Goal: Information Seeking & Learning: Learn about a topic

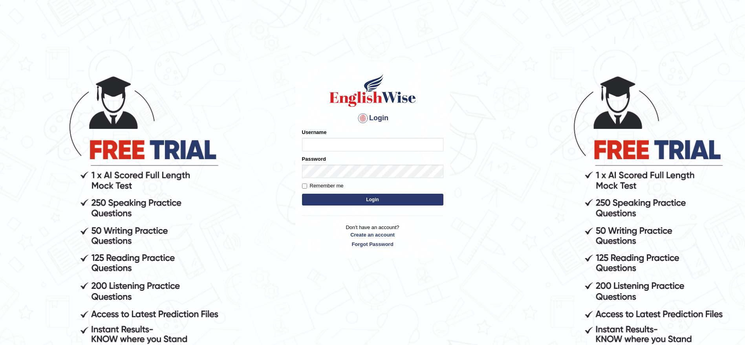
type input "ravichanapathi_parramatta"
click at [337, 202] on button "Login" at bounding box center [372, 200] width 141 height 12
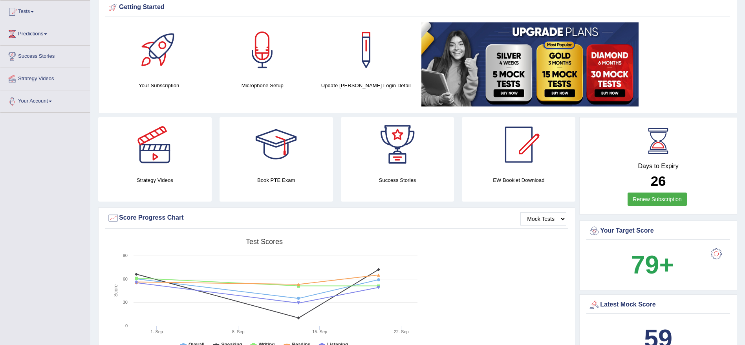
scroll to position [16, 0]
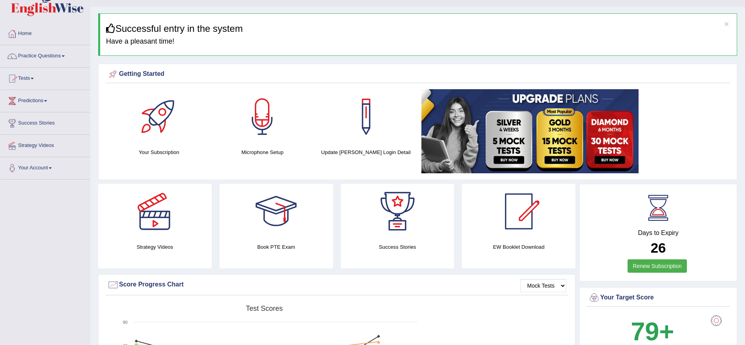
click at [49, 61] on link "Practice Questions" at bounding box center [45, 55] width 90 height 20
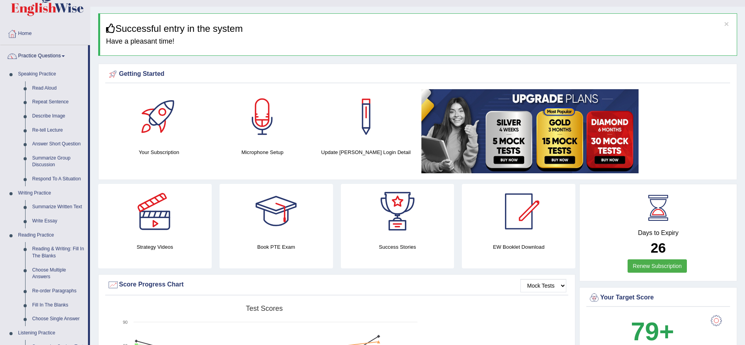
drag, startPoint x: 90, startPoint y: 134, endPoint x: 90, endPoint y: 193, distance: 58.5
click at [90, 193] on div "Home Practice Questions Speaking Practice Read Aloud Repeat Sentence Describe I…" at bounding box center [45, 311] width 101 height 576
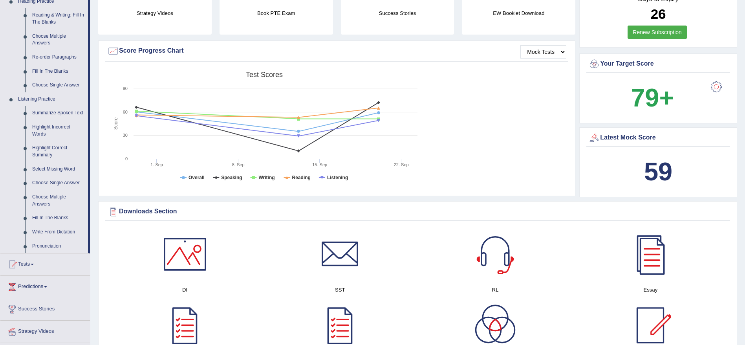
scroll to position [344, 0]
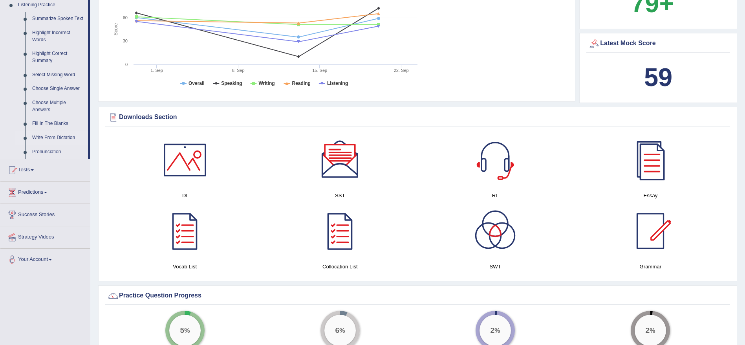
click at [64, 137] on link "Write From Dictation" at bounding box center [58, 138] width 59 height 14
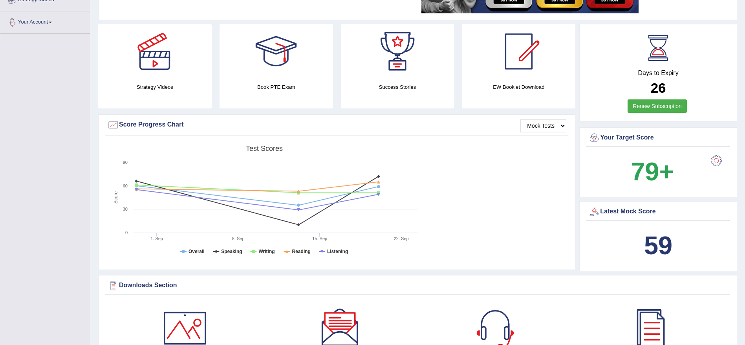
scroll to position [251, 0]
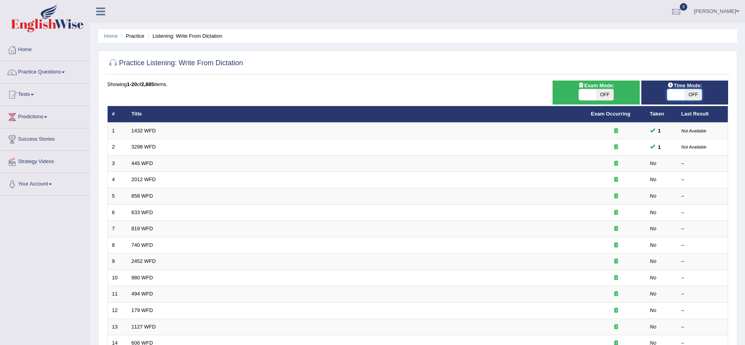
click at [675, 94] on span at bounding box center [675, 94] width 17 height 11
checkbox input "true"
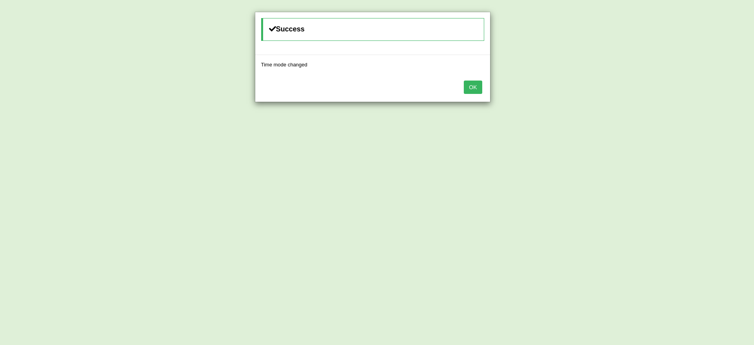
click at [472, 84] on button "OK" at bounding box center [473, 86] width 18 height 13
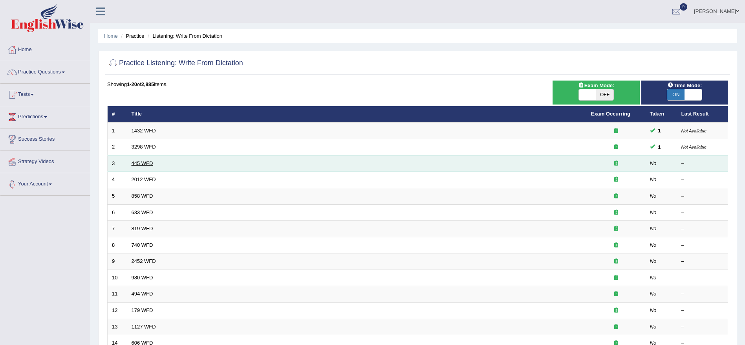
click at [148, 162] on link "445 WFD" at bounding box center [143, 163] width 22 height 6
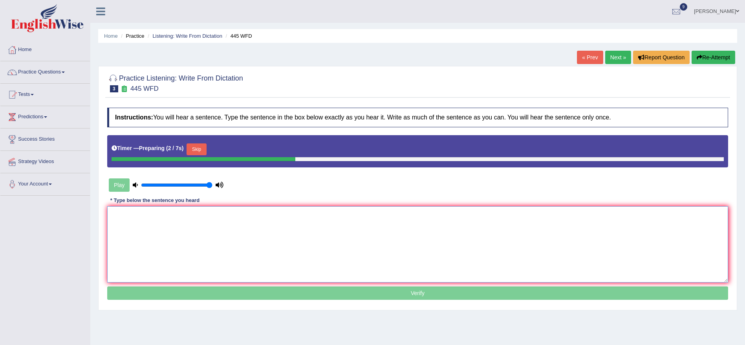
click at [176, 224] on textarea at bounding box center [417, 244] width 621 height 76
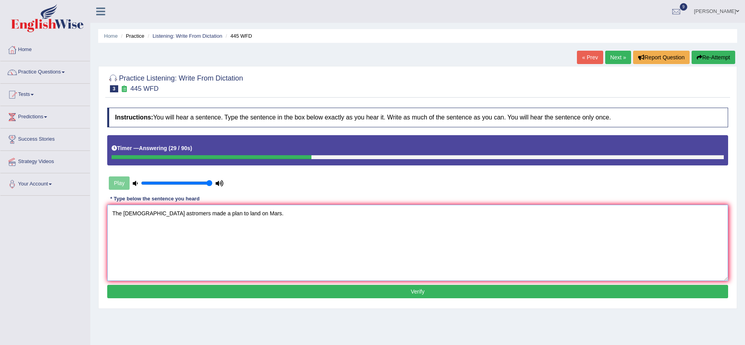
click at [151, 212] on textarea "The American astromers made a plan to land on Mars." at bounding box center [417, 243] width 621 height 76
click at [156, 214] on textarea "The American astromers made a plan to land on Mars." at bounding box center [417, 243] width 621 height 76
click at [257, 215] on textarea "The American astronomers made a plan to land on Mars." at bounding box center [417, 243] width 621 height 76
type textarea "The American astronomers made a plan to land on Mars."
click at [362, 291] on button "Verify" at bounding box center [417, 291] width 621 height 13
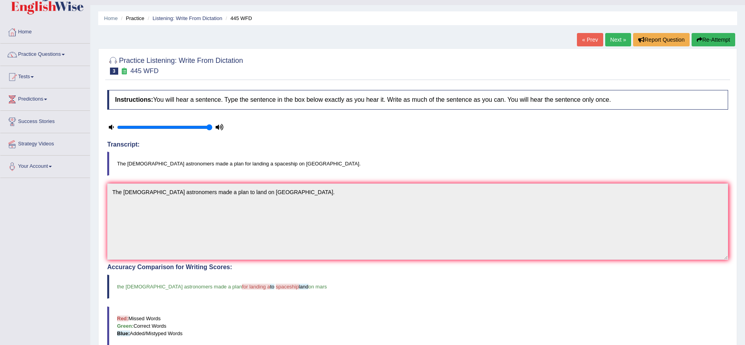
scroll to position [15, 0]
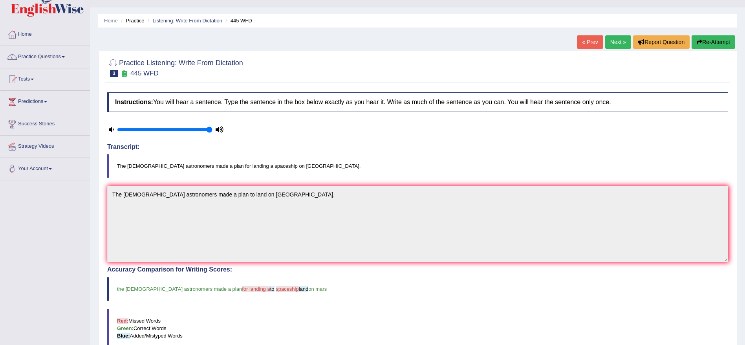
click at [609, 44] on link "Next »" at bounding box center [618, 41] width 26 height 13
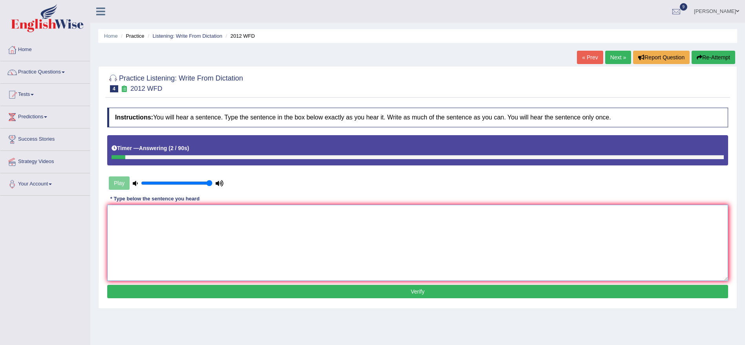
click at [351, 221] on textarea at bounding box center [417, 243] width 621 height 76
type textarea "There is great deal of debet on this topic."
click at [320, 288] on button "Verify" at bounding box center [417, 291] width 621 height 13
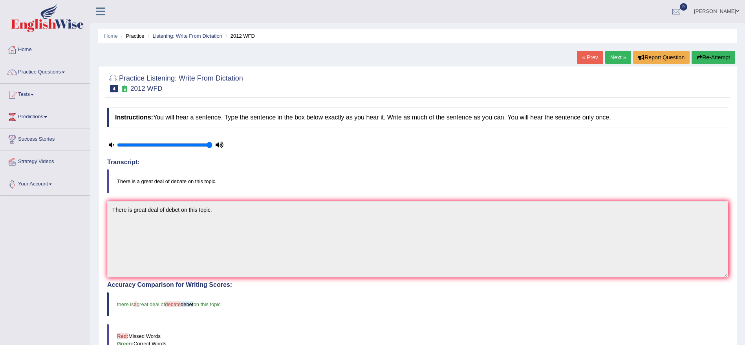
click at [615, 59] on link "Next »" at bounding box center [618, 57] width 26 height 13
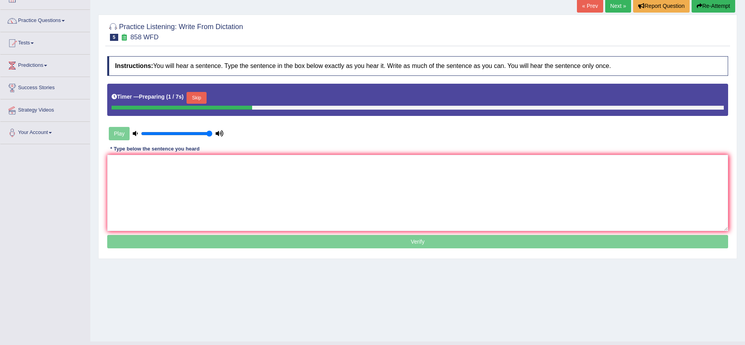
scroll to position [68, 0]
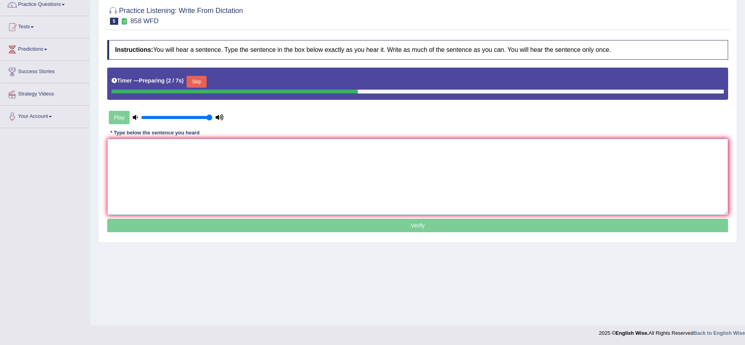
click at [285, 176] on textarea at bounding box center [417, 177] width 621 height 76
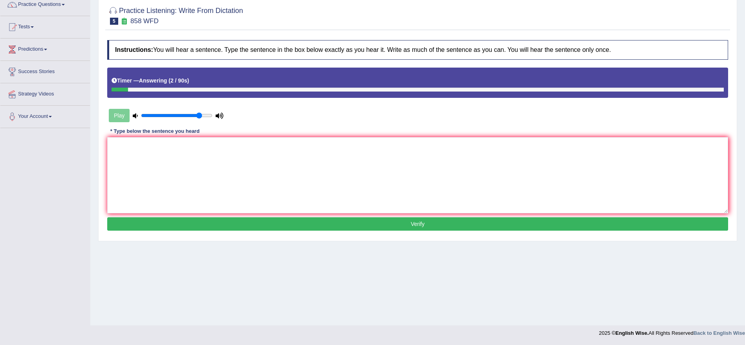
type input "0.85"
click at [198, 118] on input "range" at bounding box center [176, 115] width 71 height 6
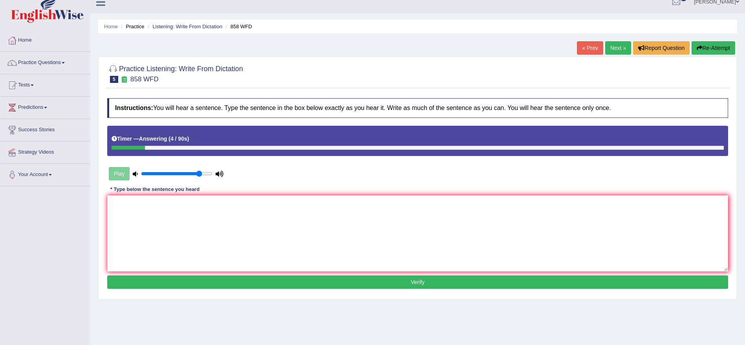
click at [711, 49] on button "Re-Attempt" at bounding box center [713, 47] width 44 height 13
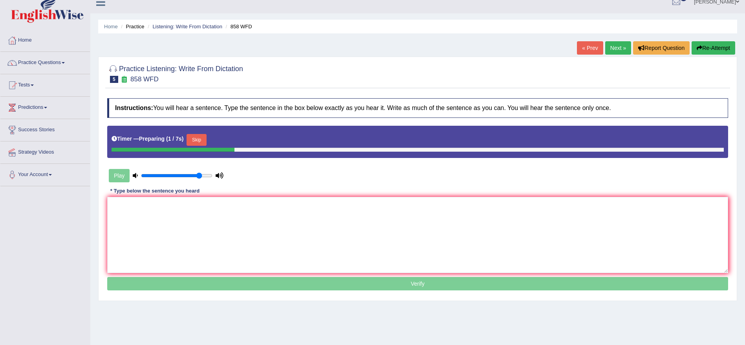
click at [201, 144] on button "Skip" at bounding box center [196, 140] width 20 height 12
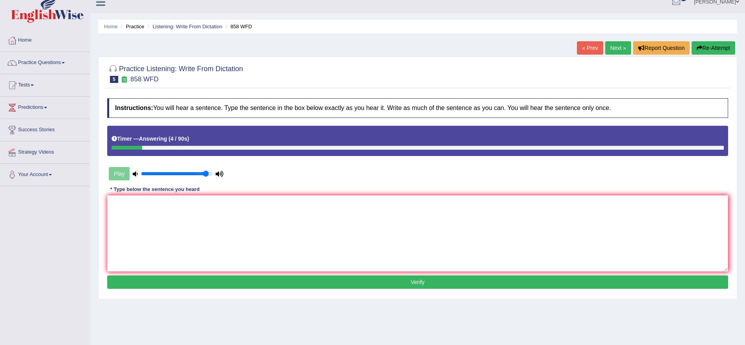
click at [207, 175] on input "range" at bounding box center [176, 173] width 71 height 6
drag, startPoint x: 205, startPoint y: 173, endPoint x: 236, endPoint y: 173, distance: 30.6
type input "1"
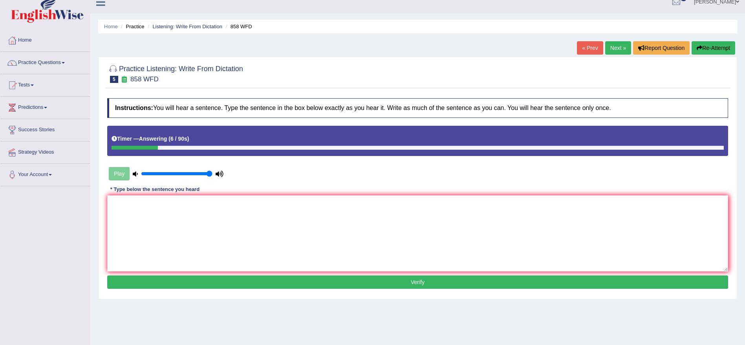
click at [212, 173] on input "range" at bounding box center [176, 173] width 71 height 6
click at [717, 49] on button "Re-Attempt" at bounding box center [713, 47] width 44 height 13
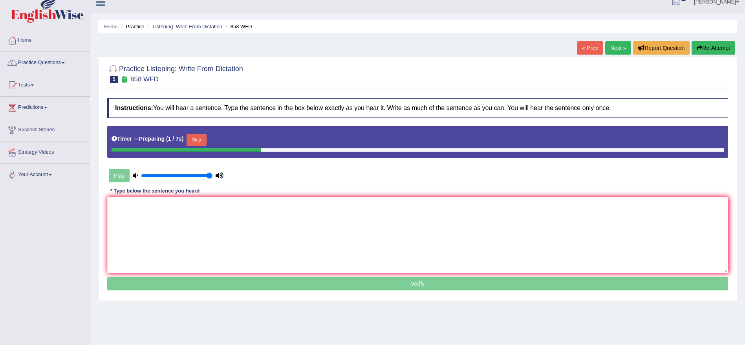
click at [201, 141] on button "Skip" at bounding box center [196, 140] width 20 height 12
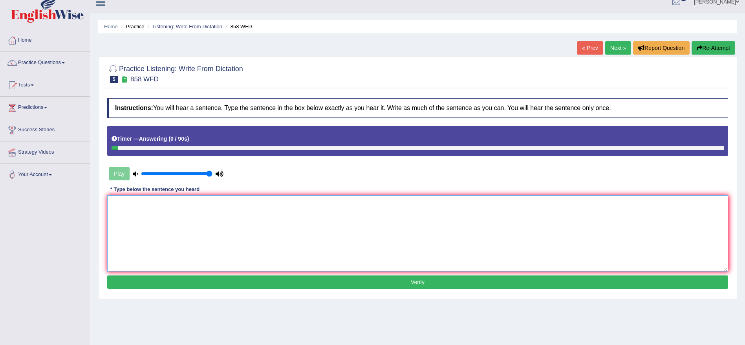
click at [186, 205] on textarea at bounding box center [417, 233] width 621 height 76
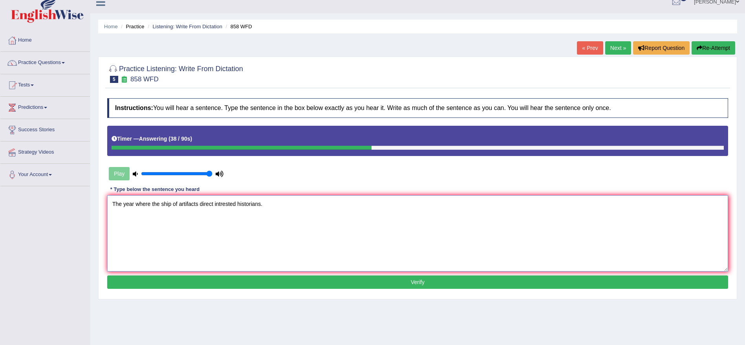
type textarea "The year where the ship of artifacts direct intrested historians."
click at [326, 278] on button "Verify" at bounding box center [417, 281] width 621 height 13
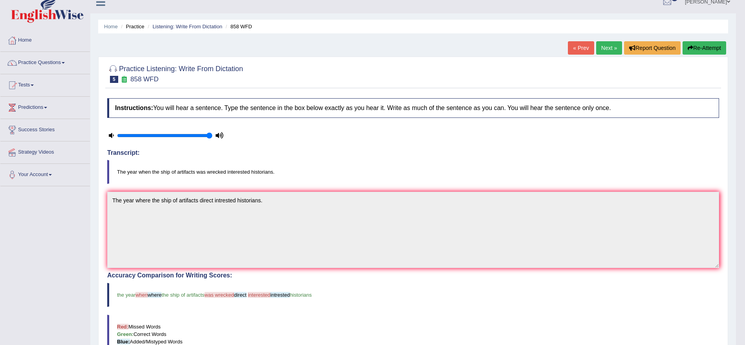
click at [608, 53] on link "Next »" at bounding box center [609, 47] width 26 height 13
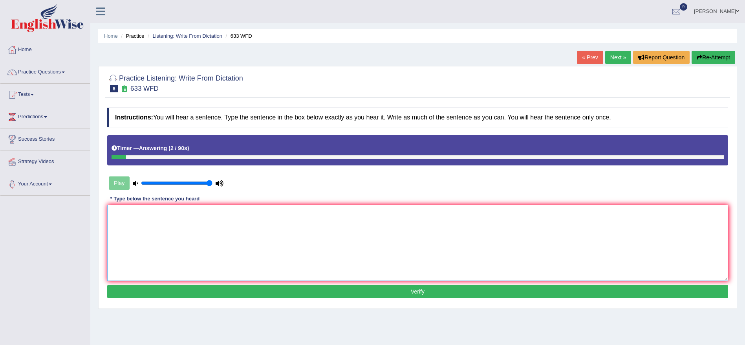
click at [363, 223] on textarea at bounding box center [417, 243] width 621 height 76
type textarea "-"
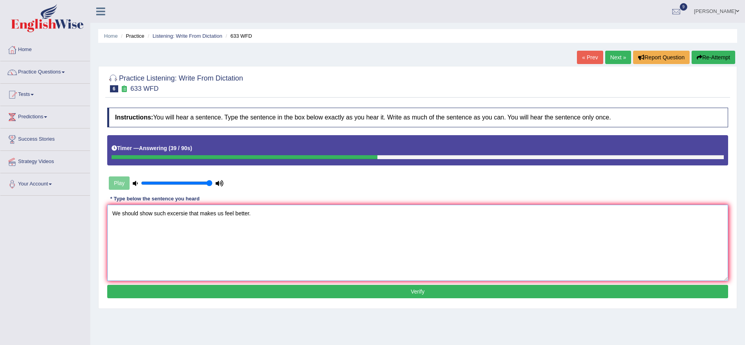
type textarea "We should show such excersie that makes us feel better."
click at [311, 294] on button "Verify" at bounding box center [417, 291] width 621 height 13
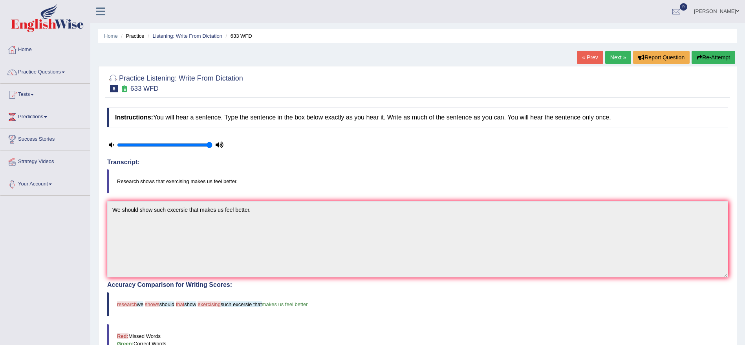
click at [705, 62] on button "Re-Attempt" at bounding box center [713, 57] width 44 height 13
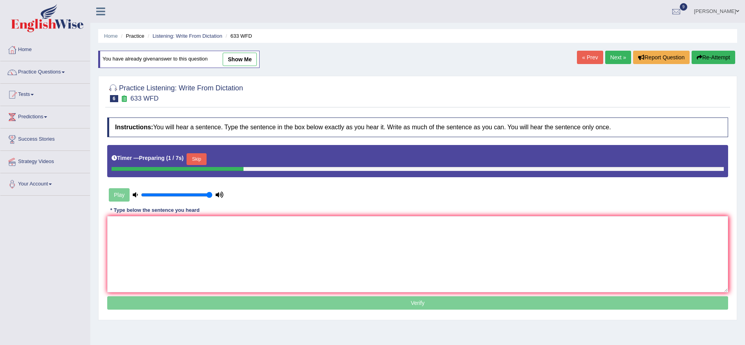
click at [199, 161] on button "Skip" at bounding box center [196, 159] width 20 height 12
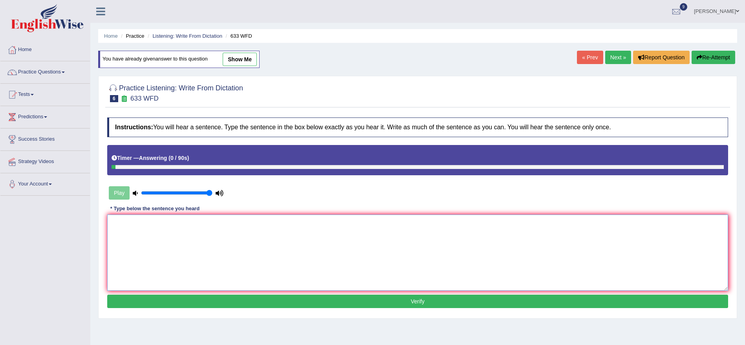
click at [191, 227] on textarea at bounding box center [417, 252] width 621 height 76
click at [135, 223] on textarea "Research shows excersie that makes us feel better." at bounding box center [417, 252] width 621 height 76
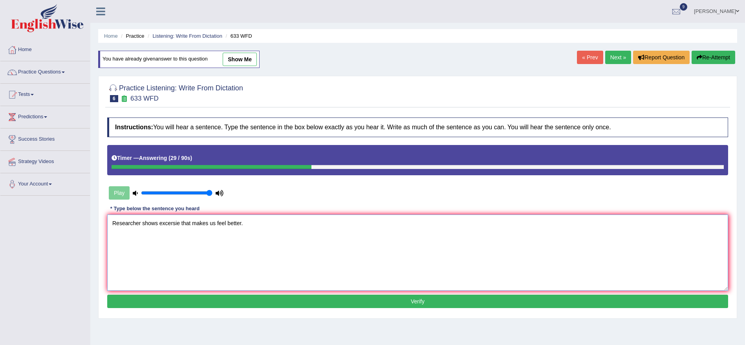
type textarea "Researcher shows excersie that makes us feel better."
click at [418, 297] on button "Verify" at bounding box center [417, 300] width 621 height 13
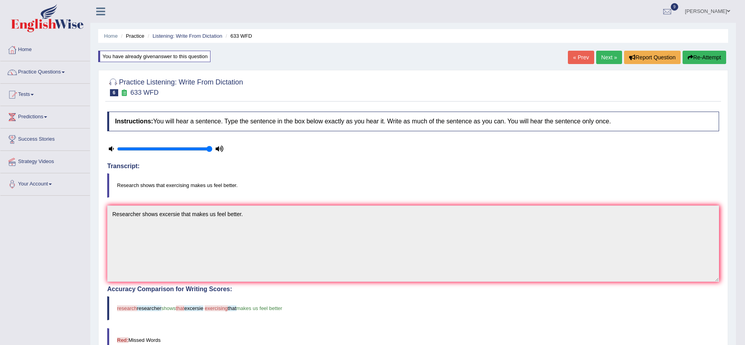
click at [603, 60] on link "Next »" at bounding box center [609, 57] width 26 height 13
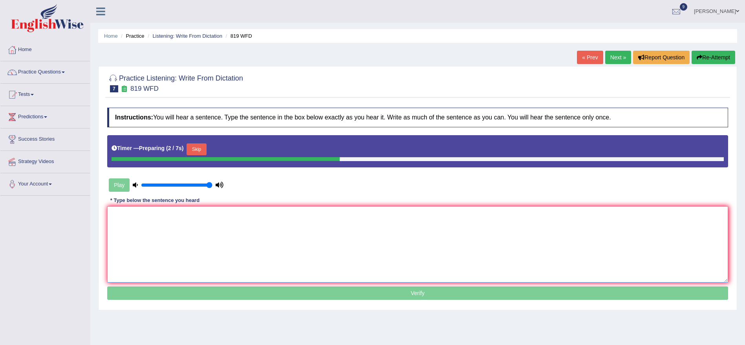
click at [205, 222] on textarea at bounding box center [417, 244] width 621 height 76
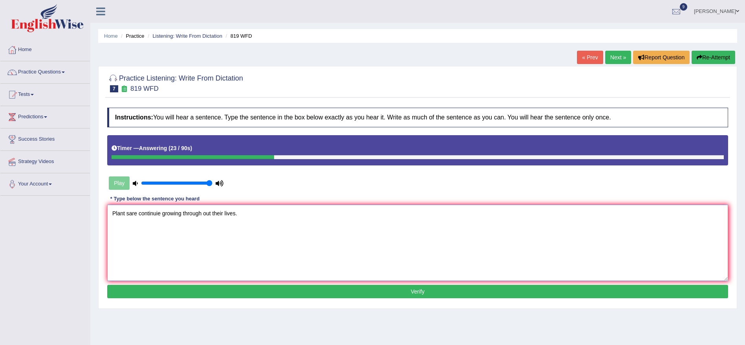
click at [128, 214] on textarea "Plant sare continuie growing through out their lives." at bounding box center [417, 243] width 621 height 76
click at [154, 213] on textarea "Plants are continuie growing through out their lives." at bounding box center [417, 243] width 621 height 76
drag, startPoint x: 160, startPoint y: 215, endPoint x: 148, endPoint y: 215, distance: 12.6
click at [148, 215] on textarea "Plants are continuie growing through out their lives." at bounding box center [417, 243] width 621 height 76
click at [241, 214] on textarea "Plants are continue growing through out their lives." at bounding box center [417, 243] width 621 height 76
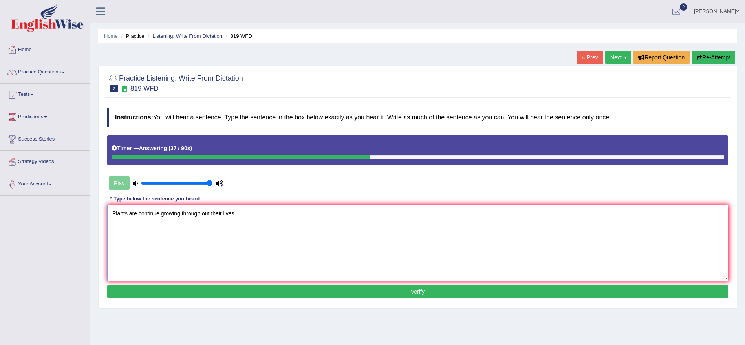
click at [202, 212] on textarea "Plants are continue growing through out their lives." at bounding box center [417, 243] width 621 height 76
click at [258, 209] on textarea "Plants are continue growing throughout their lives." at bounding box center [417, 243] width 621 height 76
click at [201, 213] on textarea "Plants are continue growing throughout their lives." at bounding box center [417, 243] width 621 height 76
type textarea "Plants are continue growing throughout their lives."
click at [283, 287] on button "Verify" at bounding box center [417, 291] width 621 height 13
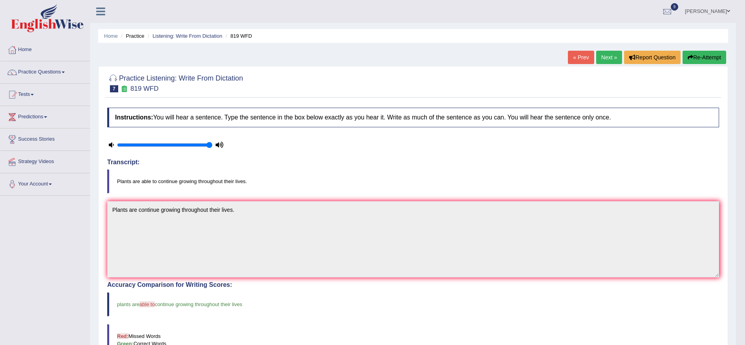
click at [604, 57] on link "Next »" at bounding box center [609, 57] width 26 height 13
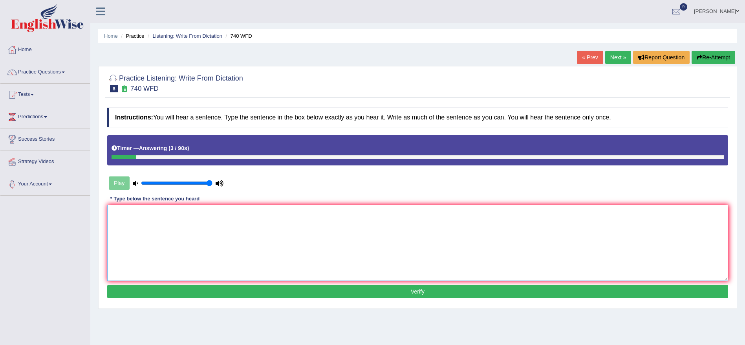
click at [309, 231] on textarea at bounding box center [417, 243] width 621 height 76
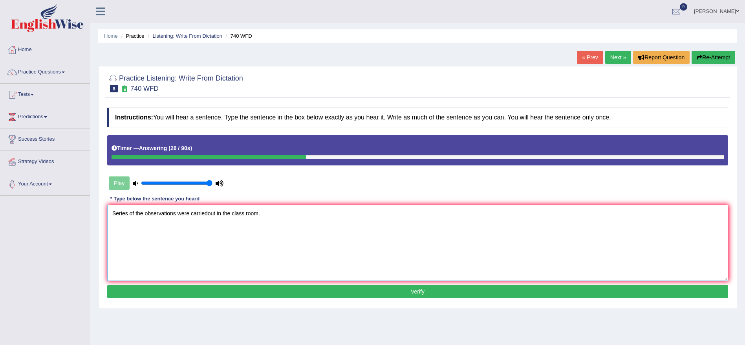
click at [207, 216] on textarea "Series of the observations were carriedout in the class room." at bounding box center [417, 243] width 621 height 76
type textarea "Series of the observations were carried out in the class room."
click at [294, 294] on button "Verify" at bounding box center [417, 291] width 621 height 13
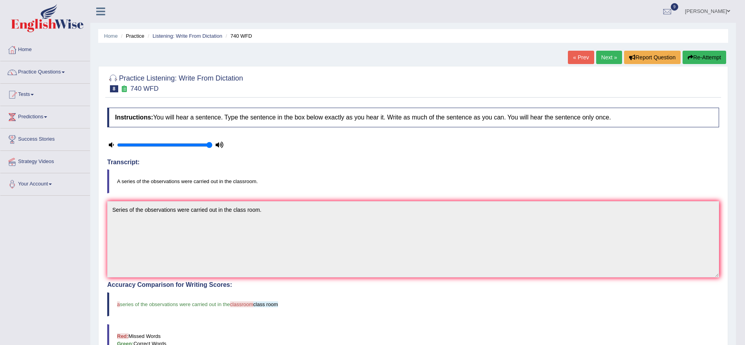
click at [608, 60] on link "Next »" at bounding box center [609, 57] width 26 height 13
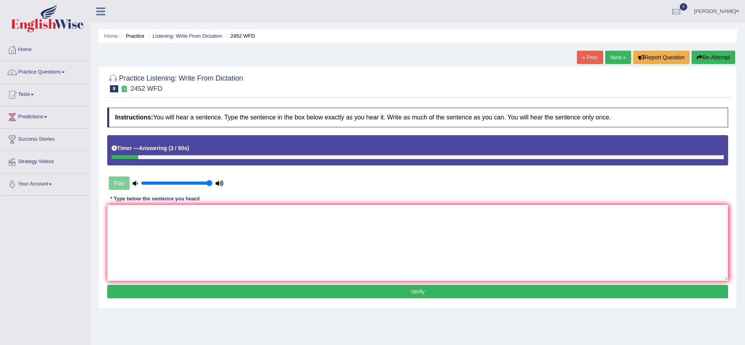
click at [287, 223] on textarea at bounding box center [417, 243] width 621 height 76
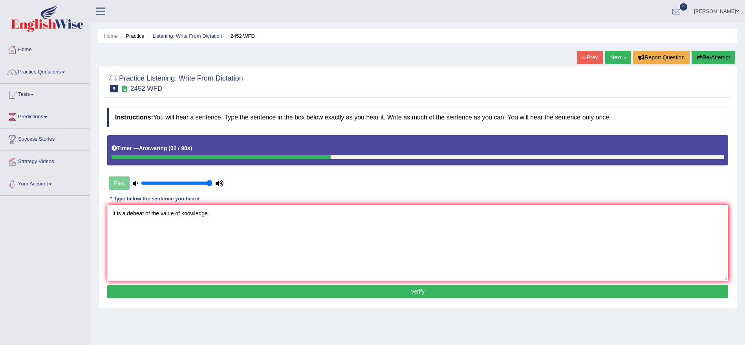
drag, startPoint x: 158, startPoint y: 213, endPoint x: 146, endPoint y: 214, distance: 11.8
click at [146, 214] on textarea "It is a debeat of the value of knowledge." at bounding box center [417, 243] width 621 height 76
type textarea "It is a debeat for the value of knowledge."
click at [367, 289] on button "Verify" at bounding box center [417, 291] width 621 height 13
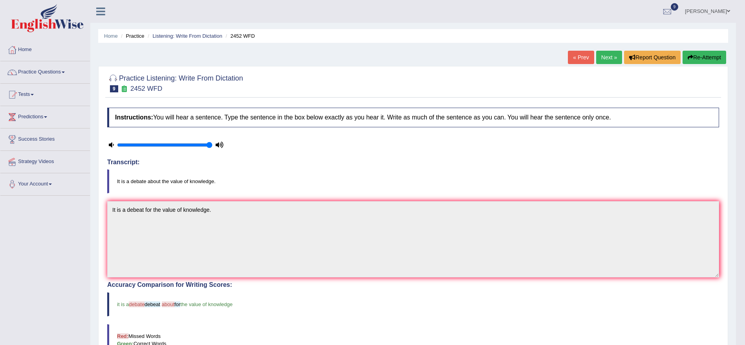
click at [713, 54] on button "Re-Attempt" at bounding box center [704, 57] width 44 height 13
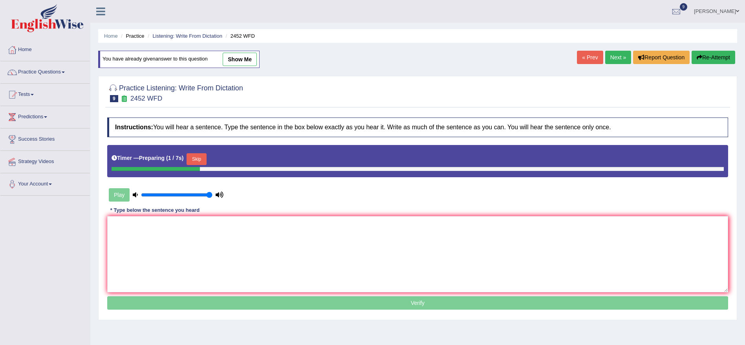
click at [200, 162] on button "Skip" at bounding box center [196, 159] width 20 height 12
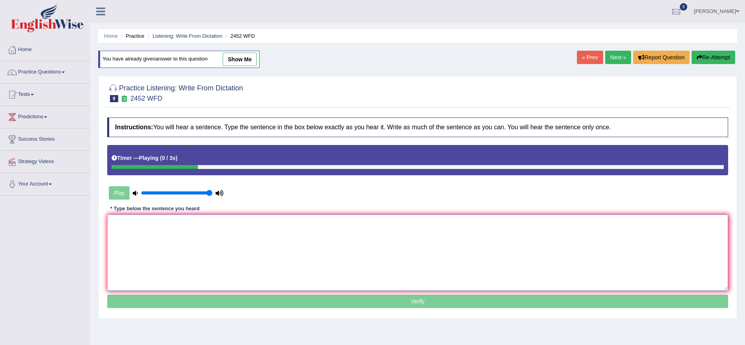
click at [178, 225] on textarea at bounding box center [417, 252] width 621 height 76
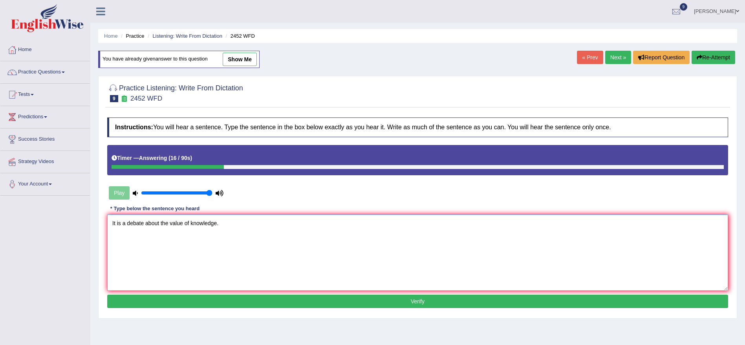
type textarea "It is a debate about the value of knowledge."
click at [311, 302] on button "Verify" at bounding box center [417, 300] width 621 height 13
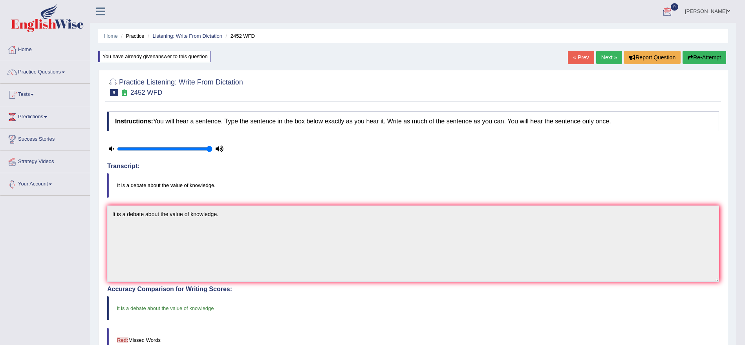
click at [609, 55] on link "Next »" at bounding box center [609, 57] width 26 height 13
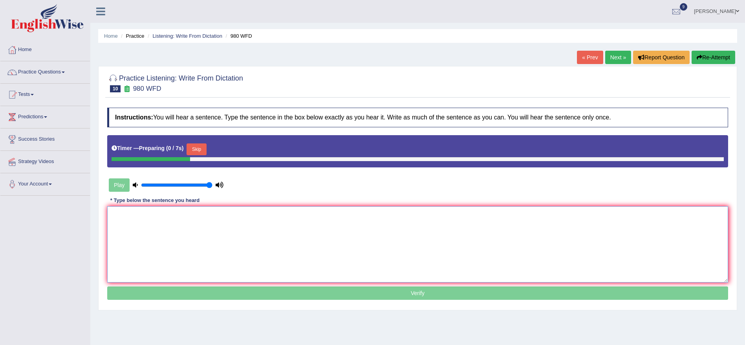
click at [294, 228] on textarea at bounding box center [417, 244] width 621 height 76
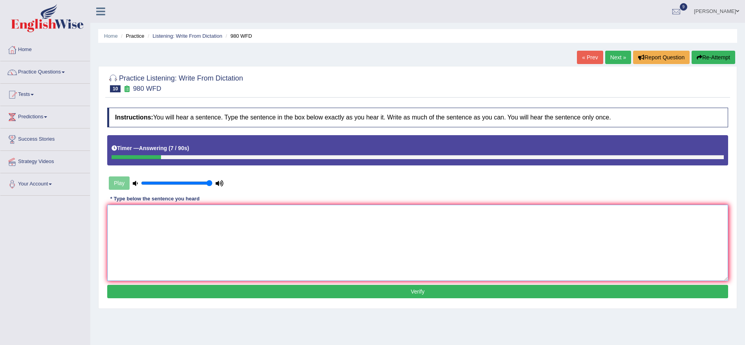
drag, startPoint x: 294, startPoint y: 228, endPoint x: 711, endPoint y: 58, distance: 449.7
click at [711, 58] on div "Home Practice Listening: Write From Dictation 980 WFD « Prev Next » Report Ques…" at bounding box center [417, 196] width 654 height 393
click at [711, 58] on button "Re-Attempt" at bounding box center [713, 57] width 44 height 13
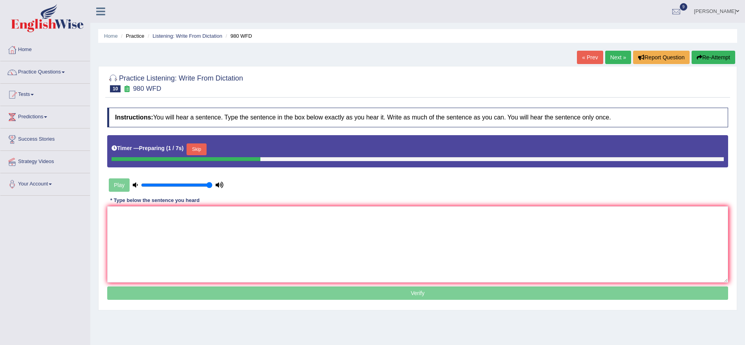
click at [197, 149] on button "Skip" at bounding box center [196, 149] width 20 height 12
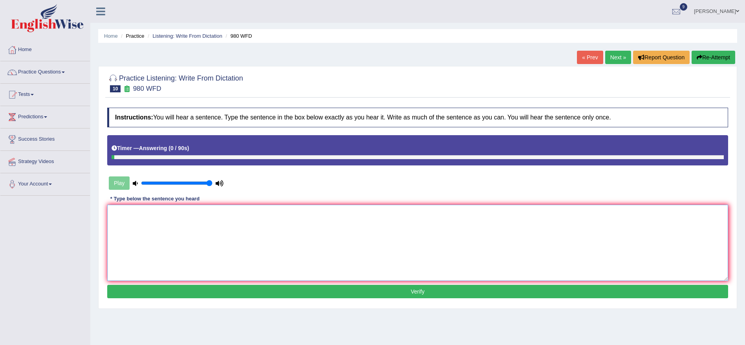
click at [186, 230] on textarea at bounding box center [417, 243] width 621 height 76
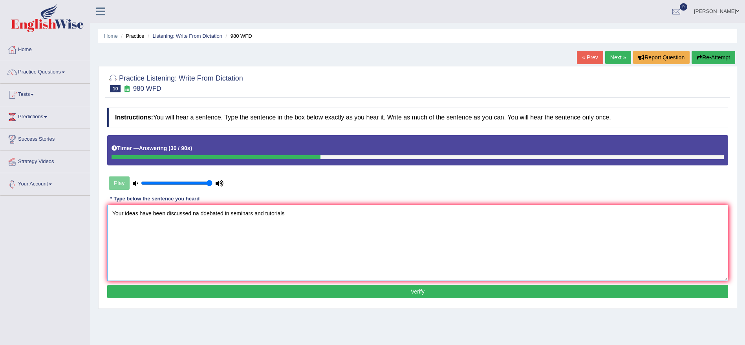
click at [199, 212] on textarea "Your ideas have been discussed na ddebated in seminars and tutorials" at bounding box center [417, 243] width 621 height 76
click at [314, 214] on textarea "Your ideas have been discussed and debated in seminars and tutorials" at bounding box center [417, 243] width 621 height 76
click at [145, 212] on textarea "Your ideas have been discussed and debated in seminars and tutorials." at bounding box center [417, 243] width 621 height 76
type textarea "Your ideas were been discussed and debated in seminars and tutorials."
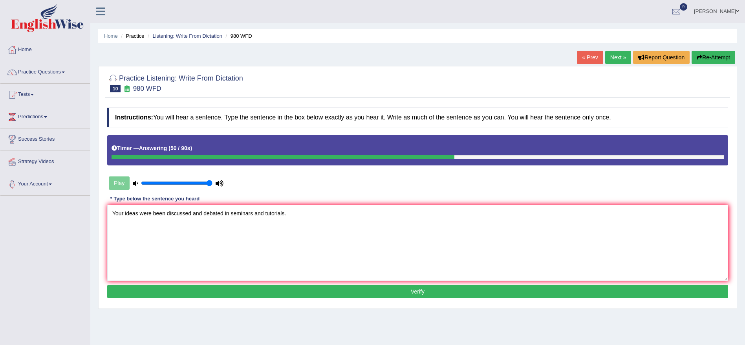
click at [384, 289] on button "Verify" at bounding box center [417, 291] width 621 height 13
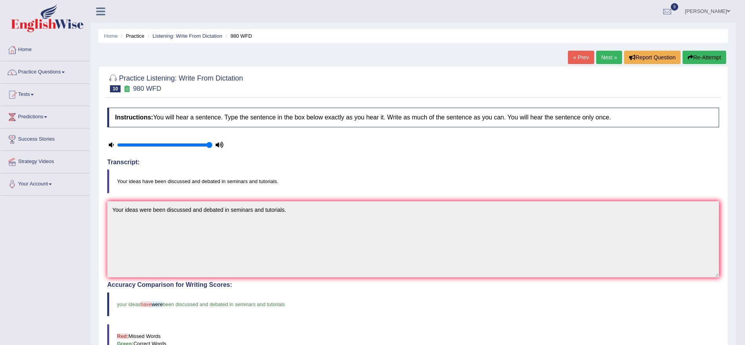
click at [605, 60] on link "Next »" at bounding box center [609, 57] width 26 height 13
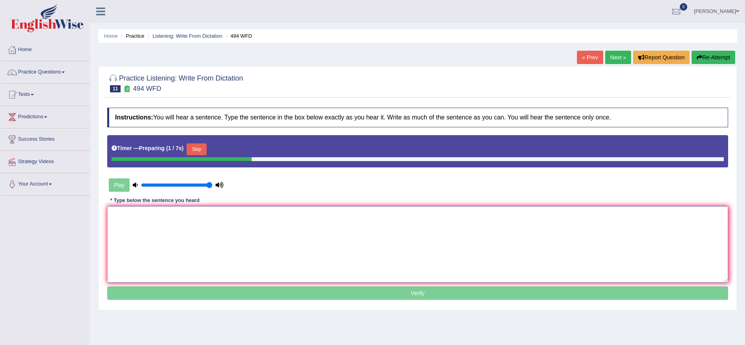
click at [217, 233] on textarea at bounding box center [417, 244] width 621 height 76
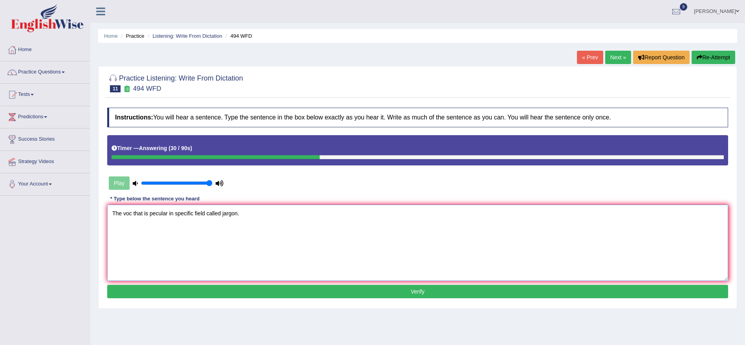
click at [131, 213] on textarea "The voc that is pecular in specific field called jargon." at bounding box center [417, 243] width 621 height 76
click at [185, 215] on textarea "The vocabulary that is pecular in specific field called jargon." at bounding box center [417, 243] width 621 height 76
click at [241, 212] on textarea "The vocabulary that is pecular in specific field called jargon." at bounding box center [417, 243] width 621 height 76
click at [182, 214] on textarea "The vocabulary that is pecular in specific field called Jargon." at bounding box center [417, 243] width 621 height 76
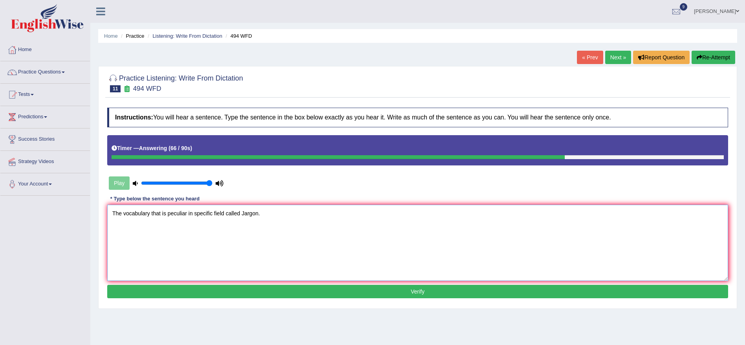
type textarea "The vocabulary that is peculiar in specific field called Jargon."
click at [342, 291] on button "Verify" at bounding box center [417, 291] width 621 height 13
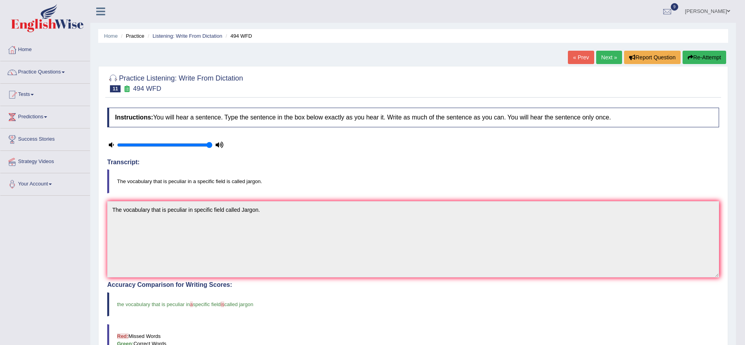
click at [608, 60] on link "Next »" at bounding box center [609, 57] width 26 height 13
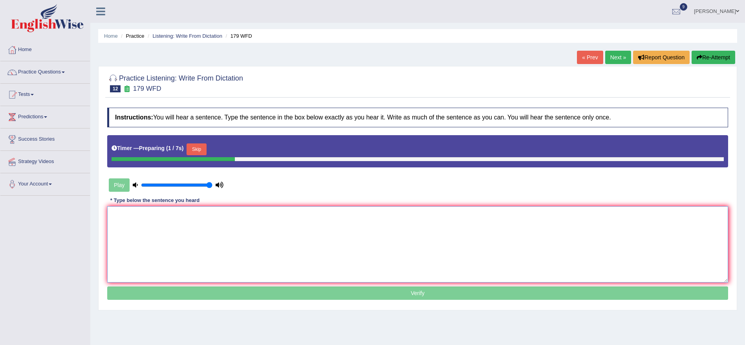
click at [239, 240] on textarea at bounding box center [417, 244] width 621 height 76
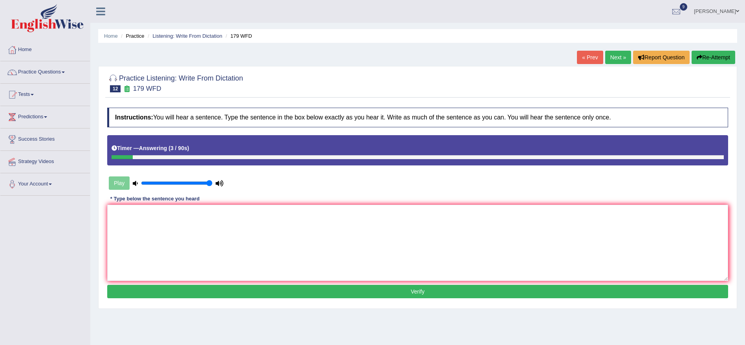
click at [705, 51] on button "Re-Attempt" at bounding box center [713, 57] width 44 height 13
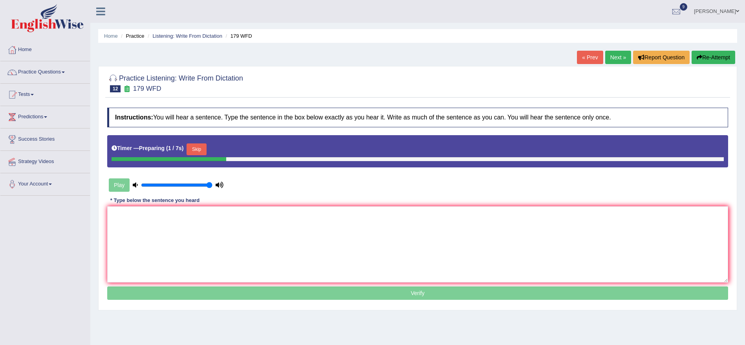
click at [206, 145] on button "Skip" at bounding box center [196, 149] width 20 height 12
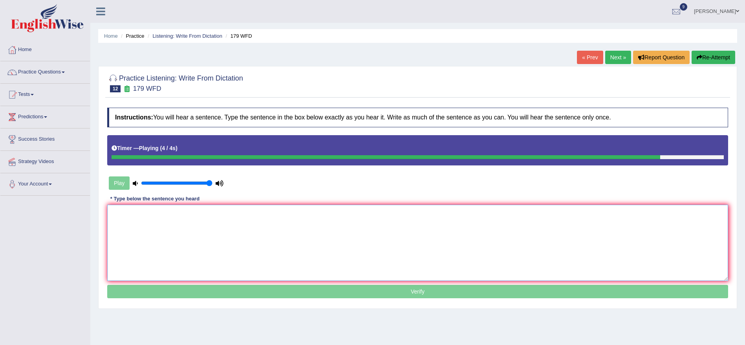
click at [195, 224] on textarea at bounding box center [417, 243] width 621 height 76
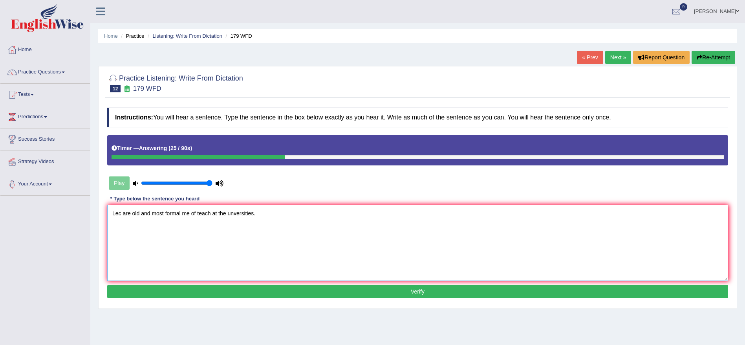
click at [120, 214] on textarea "Lec are old and most formal me of teach at the unversities." at bounding box center [417, 243] width 621 height 76
click at [152, 212] on textarea "Lectures are old and most formal me of teach at the unversities." at bounding box center [417, 243] width 621 height 76
click at [208, 212] on textarea "Lectures are oldest and most formal me of teach at the unversities." at bounding box center [417, 243] width 621 height 76
click at [143, 213] on textarea "Lectures are oldest and most formal method of teach at the unversities." at bounding box center [417, 243] width 621 height 76
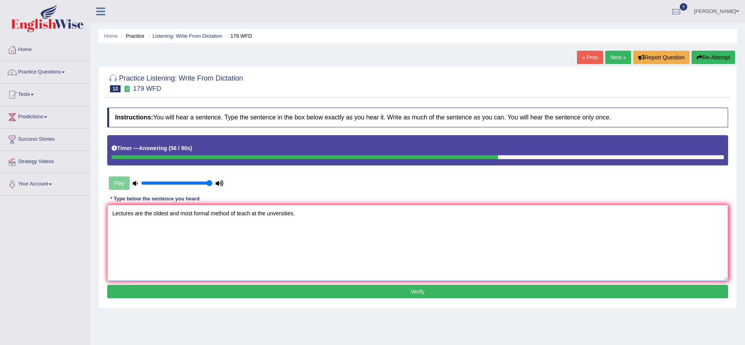
click at [274, 215] on textarea "Lectures are the oldest and most formal method of teach at the unversities." at bounding box center [417, 243] width 621 height 76
type textarea "Lectures are the oldest and most formal method of teach at the universities."
click at [343, 293] on button "Verify" at bounding box center [417, 291] width 621 height 13
